Goal: Information Seeking & Learning: Learn about a topic

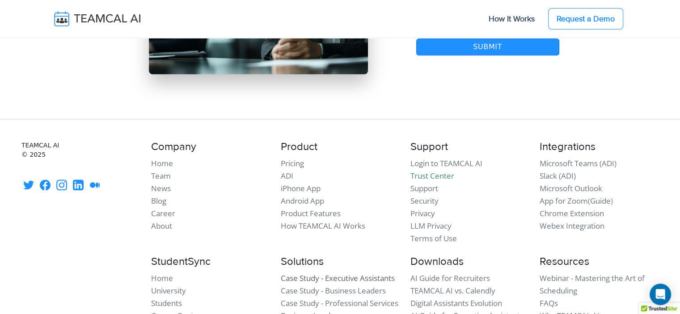
scroll to position [7770, 0]
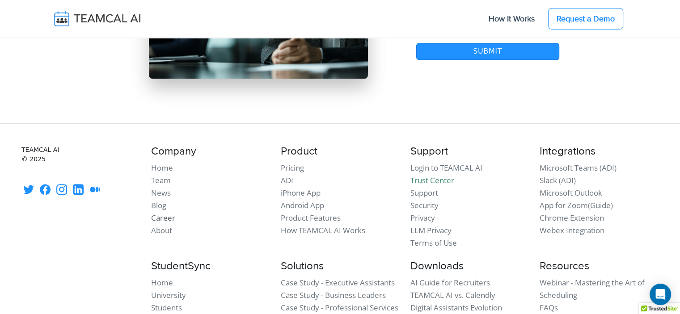
click at [169, 213] on link "Career" at bounding box center [163, 218] width 24 height 10
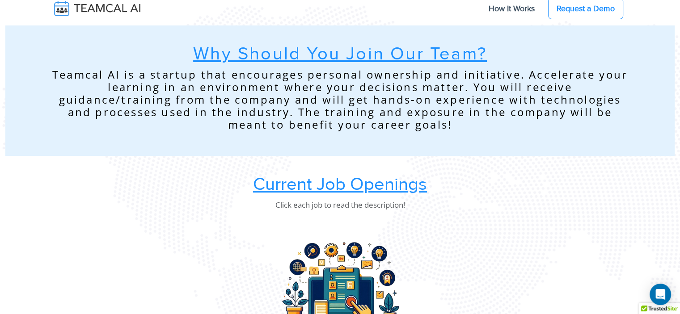
click at [169, 153] on div "Why Should You Join Our Team? Teamcal AI is a startup that encourages personal …" at bounding box center [339, 90] width 669 height 130
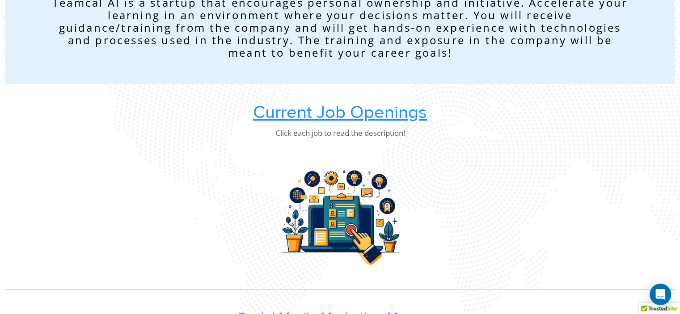
scroll to position [84, 0]
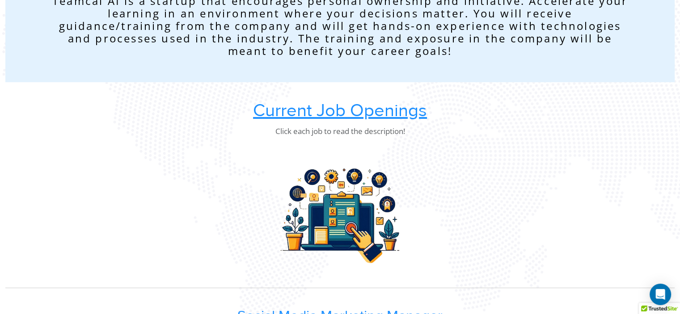
click at [300, 105] on u "Current Job Openings" at bounding box center [340, 111] width 174 height 22
click at [309, 109] on u "Current Job Openings" at bounding box center [340, 111] width 174 height 22
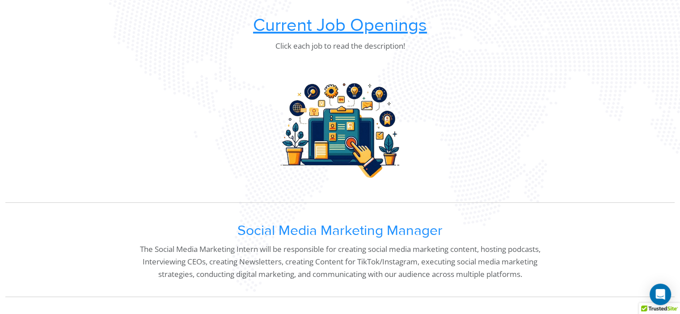
scroll to position [158, 0]
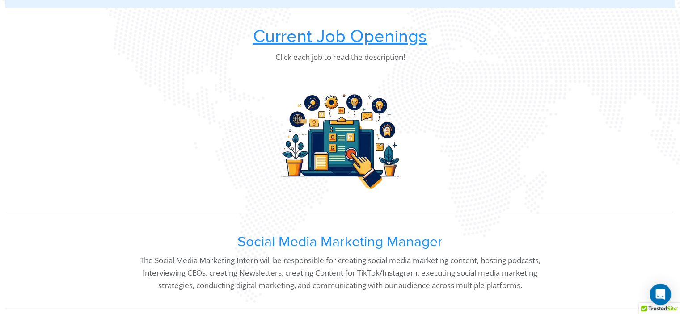
click at [329, 122] on img at bounding box center [340, 138] width 134 height 134
click at [334, 41] on u "Current Job Openings" at bounding box center [340, 36] width 174 height 22
click at [342, 146] on img at bounding box center [340, 138] width 134 height 134
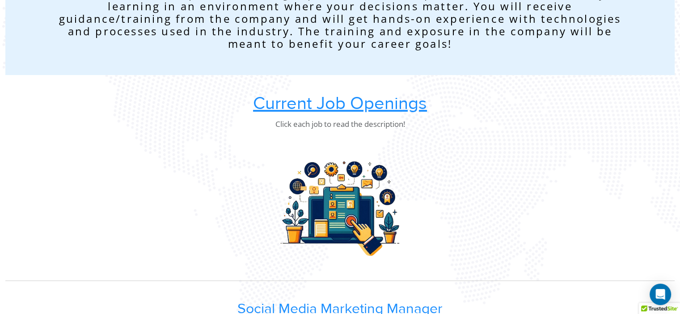
scroll to position [0, 0]
